Goal: Task Accomplishment & Management: Use online tool/utility

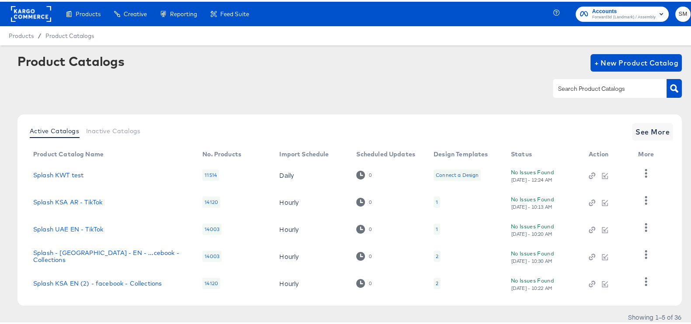
drag, startPoint x: 622, startPoint y: 0, endPoint x: 620, endPoint y: 16, distance: 16.4
click at [620, 16] on div "Accounts Forward3d (Landmark) / Assembly SM" at bounding box center [628, 12] width 143 height 24
click at [620, 16] on span "Forward3d (Landmark) / Assembly" at bounding box center [623, 15] width 63 height 7
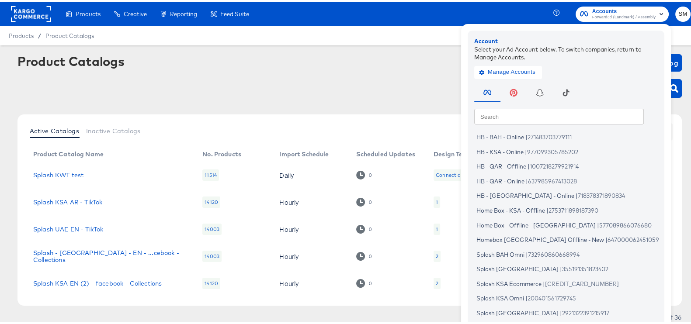
scroll to position [52, 0]
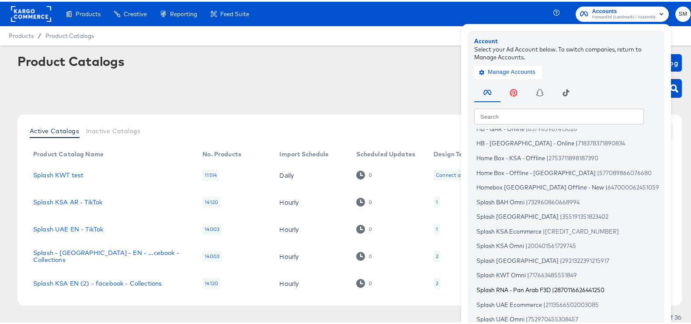
click at [499, 292] on span "Splash RNA - Pan Arab F3D" at bounding box center [514, 288] width 74 height 7
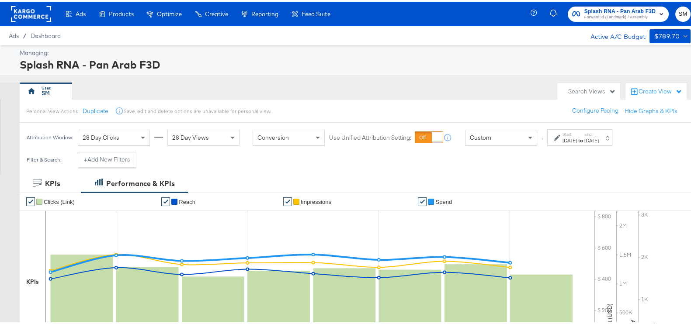
click at [565, 140] on div "[DATE]" at bounding box center [570, 139] width 14 height 7
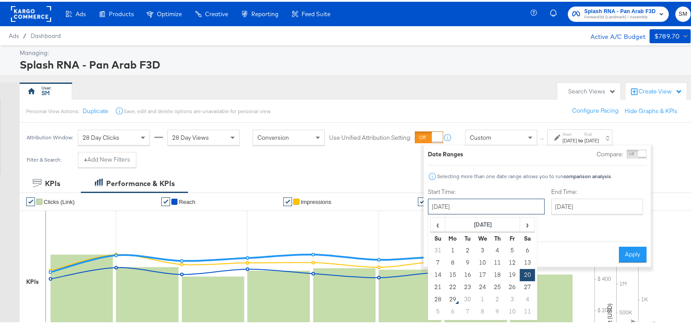
click at [499, 204] on input "[DATE]" at bounding box center [486, 205] width 117 height 16
click at [527, 286] on td "27" at bounding box center [527, 286] width 15 height 12
type input "[DATE]"
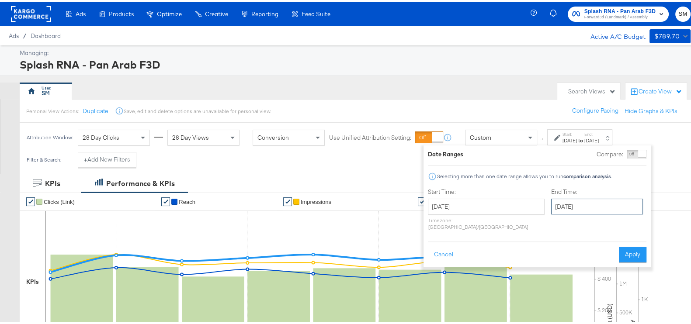
click at [551, 209] on input "[DATE]" at bounding box center [597, 205] width 92 height 16
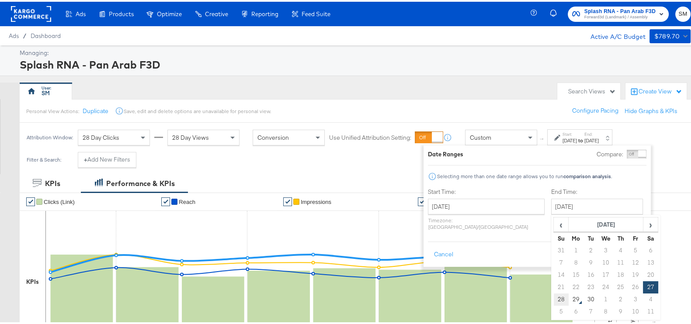
click at [554, 295] on td "28" at bounding box center [561, 298] width 15 height 12
type input "[DATE]"
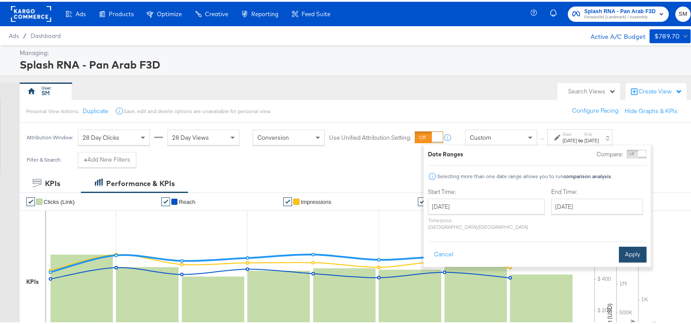
click at [623, 245] on button "Apply" at bounding box center [633, 253] width 28 height 16
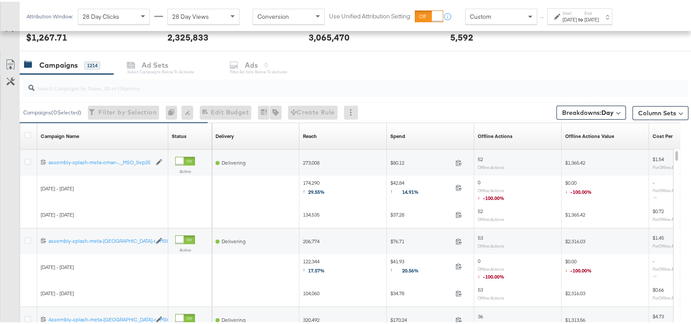
scroll to position [343, 0]
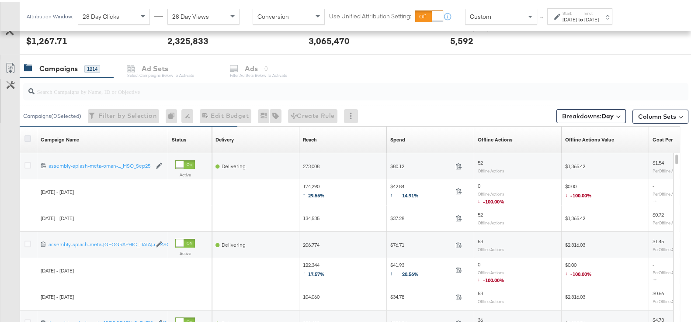
click at [30, 134] on icon at bounding box center [27, 137] width 7 height 7
click at [0, 0] on input "checkbox" at bounding box center [0, 0] width 0 height 0
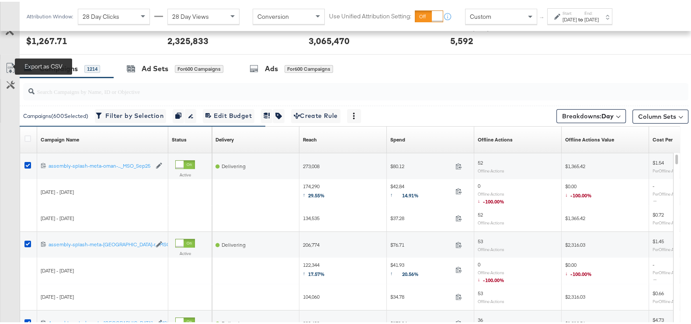
click at [11, 61] on icon at bounding box center [10, 66] width 10 height 10
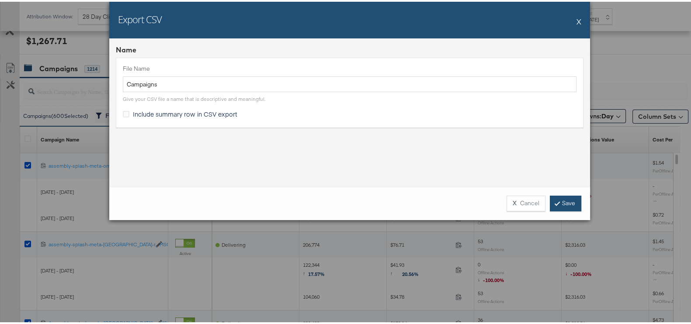
click at [560, 197] on link "Save" at bounding box center [565, 202] width 31 height 16
